Goal: Task Accomplishment & Management: Use online tool/utility

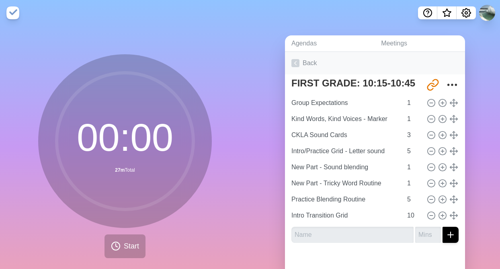
click at [298, 64] on icon at bounding box center [296, 63] width 8 height 8
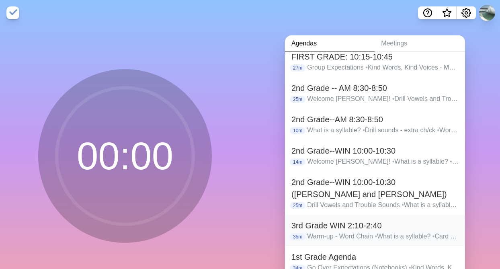
scroll to position [29, 0]
click at [306, 230] on h2 "3rd Grade WIN 2:10-2:40" at bounding box center [375, 225] width 167 height 12
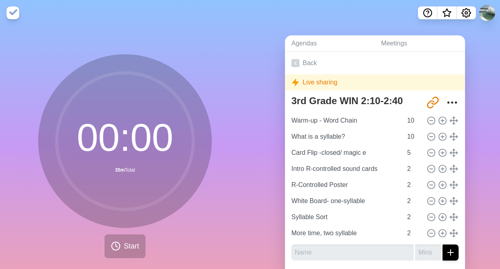
scroll to position [15, 0]
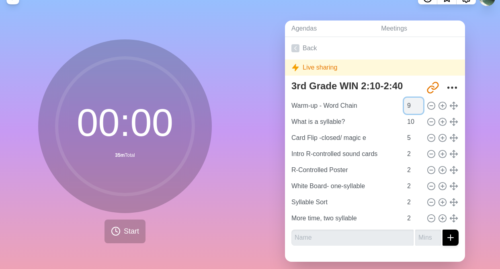
click at [419, 107] on input "9" at bounding box center [413, 106] width 19 height 16
type input "8"
click at [419, 107] on input "8" at bounding box center [413, 106] width 19 height 16
click at [421, 124] on input "9" at bounding box center [413, 122] width 19 height 16
click at [421, 124] on input "8" at bounding box center [413, 122] width 19 height 16
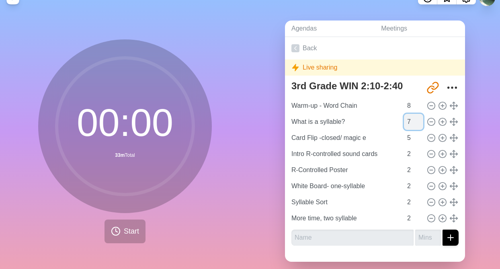
click at [421, 124] on input "7" at bounding box center [413, 122] width 19 height 16
click at [421, 124] on input "6" at bounding box center [413, 122] width 19 height 16
click at [421, 124] on input "5" at bounding box center [413, 122] width 19 height 16
type input "4"
click at [421, 124] on input "4" at bounding box center [413, 122] width 19 height 16
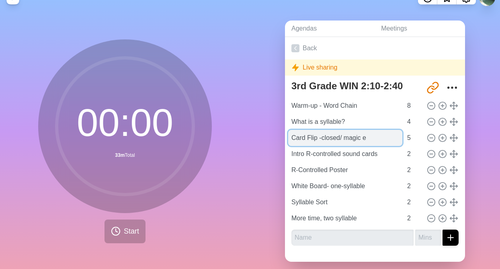
click at [371, 138] on input "Card Flip -closed/ magic e" at bounding box center [345, 138] width 114 height 16
click at [382, 132] on input "Card Flip -closed/ magic e fly" at bounding box center [345, 138] width 114 height 16
click at [383, 138] on input "Card Flip -closed/ magic e fly" at bounding box center [345, 138] width 114 height 16
type input "Card Flip -closed/ magic e fly swat"
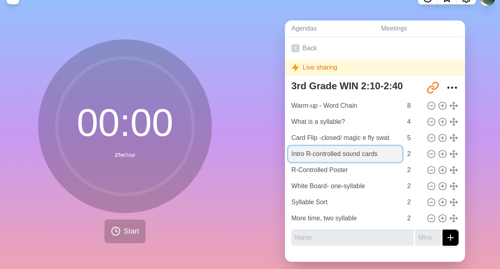
click at [376, 150] on input "Intro R-controlled sound cards" at bounding box center [345, 154] width 114 height 16
